Goal: Information Seeking & Learning: Learn about a topic

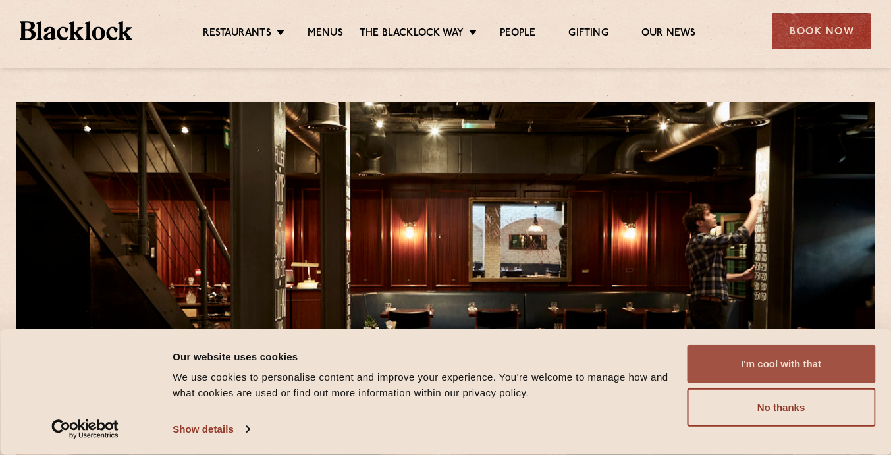
click at [807, 371] on button "I'm cool with that" at bounding box center [781, 364] width 188 height 38
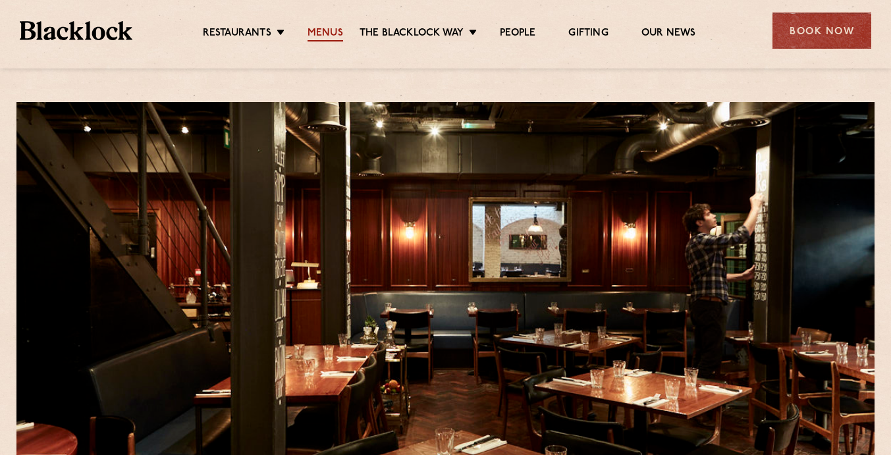
click at [312, 38] on link "Menus" at bounding box center [326, 34] width 36 height 14
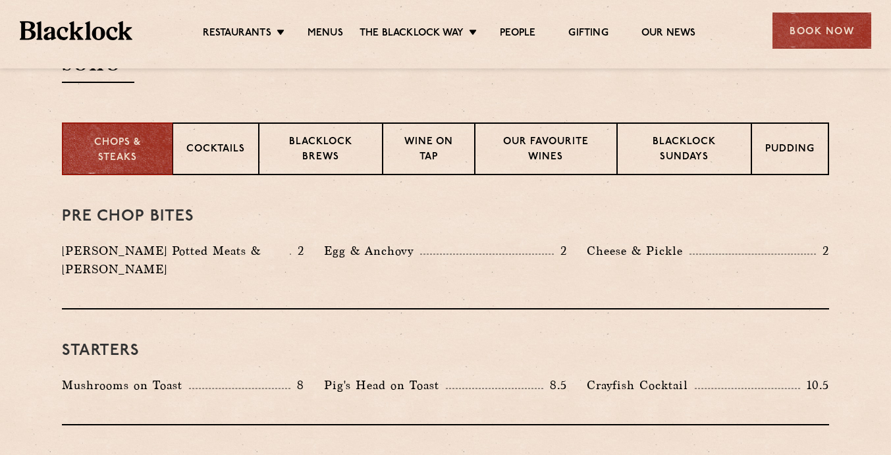
scroll to position [486, 0]
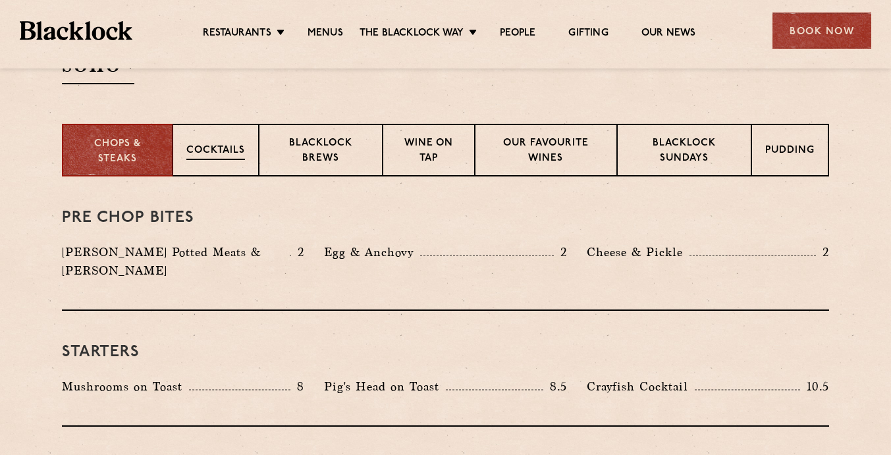
click at [217, 158] on p "Cocktails" at bounding box center [215, 152] width 59 height 16
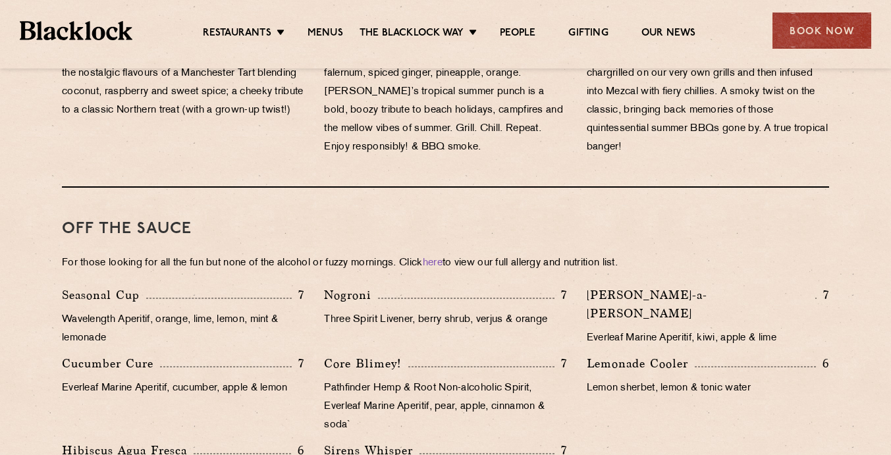
scroll to position [1187, 0]
